Goal: Information Seeking & Learning: Learn about a topic

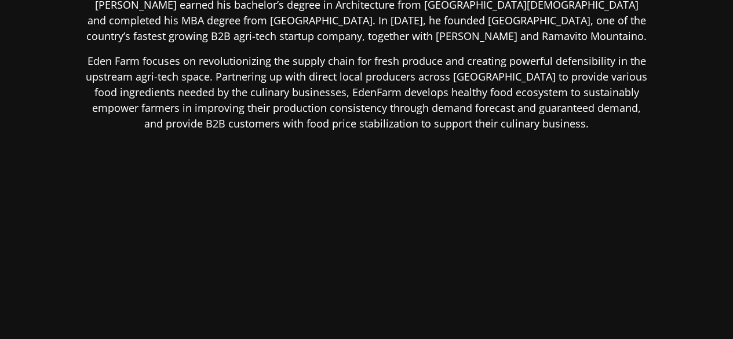
scroll to position [289, 0]
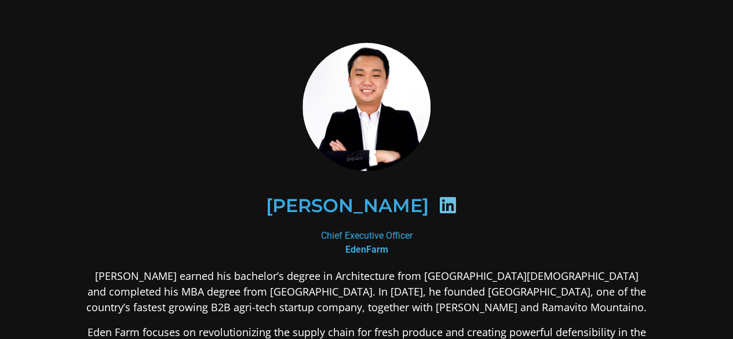
drag, startPoint x: 233, startPoint y: 205, endPoint x: 458, endPoint y: 210, distance: 224.8
click at [428, 210] on h2 "[PERSON_NAME]" at bounding box center [346, 205] width 163 height 19
copy h2 "[PERSON_NAME]"
